Goal: Book appointment/travel/reservation

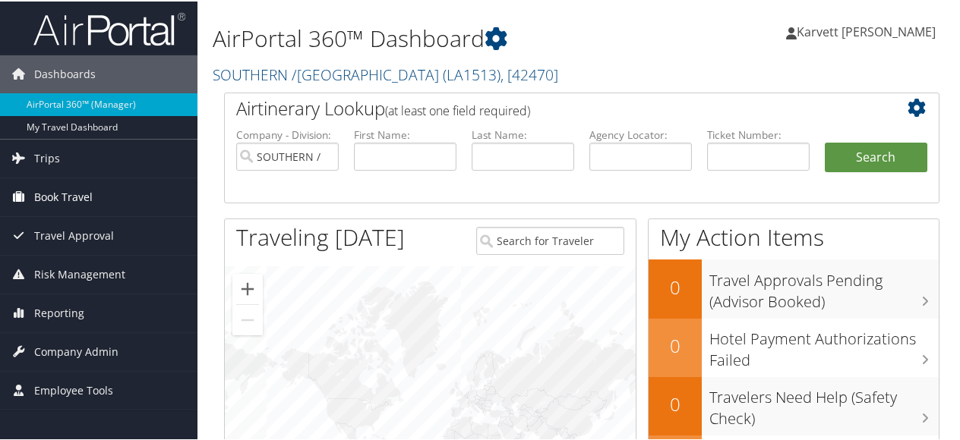
click at [75, 194] on span "Book Travel" at bounding box center [63, 196] width 58 height 38
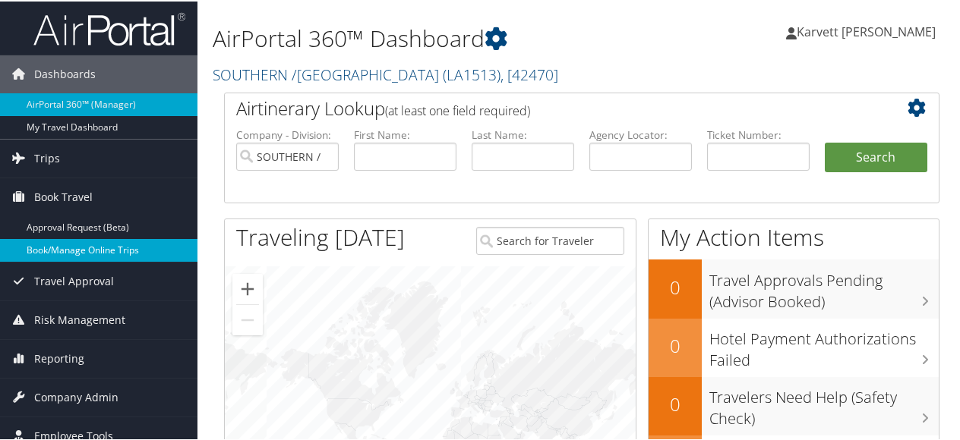
click at [71, 250] on link "Book/Manage Online Trips" at bounding box center [98, 249] width 197 height 23
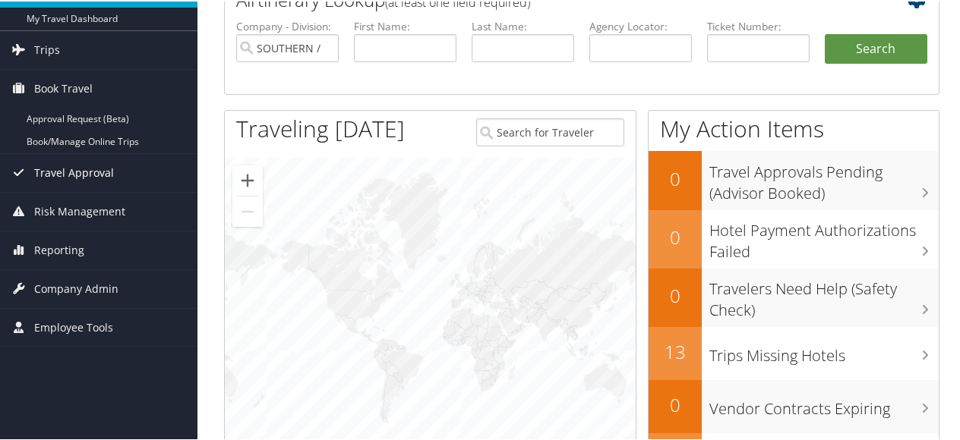
scroll to position [152, 0]
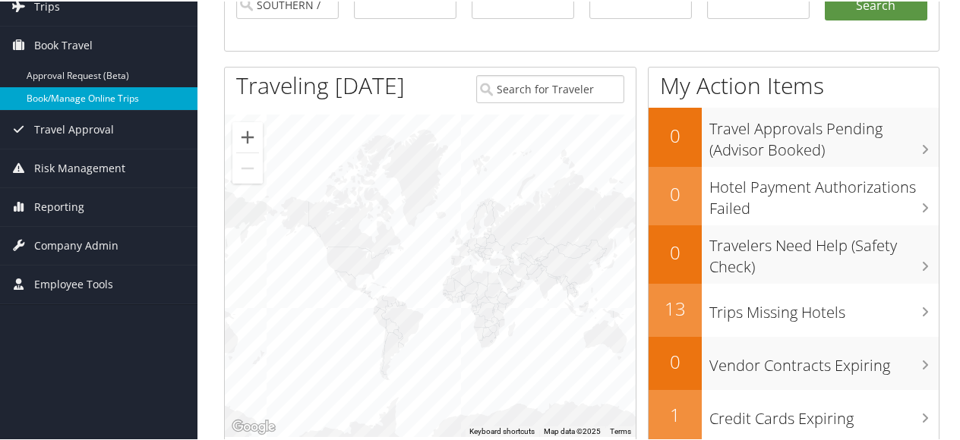
click at [80, 90] on link "Book/Manage Online Trips" at bounding box center [98, 97] width 197 height 23
